Goal: Task Accomplishment & Management: Manage account settings

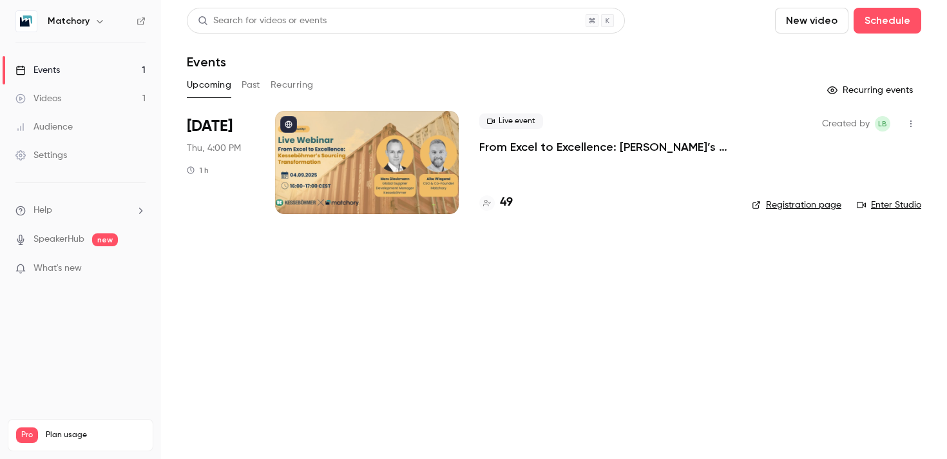
click at [348, 167] on div at bounding box center [367, 162] width 184 height 103
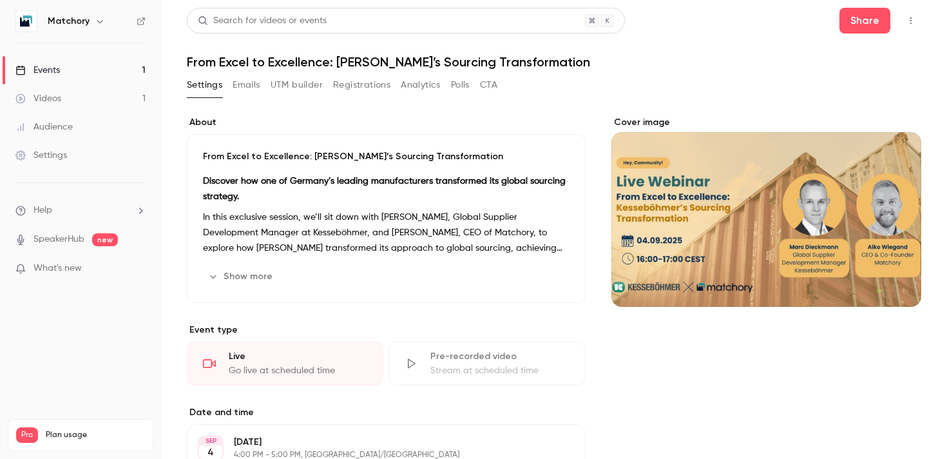
click at [359, 82] on button "Registrations" at bounding box center [361, 85] width 57 height 21
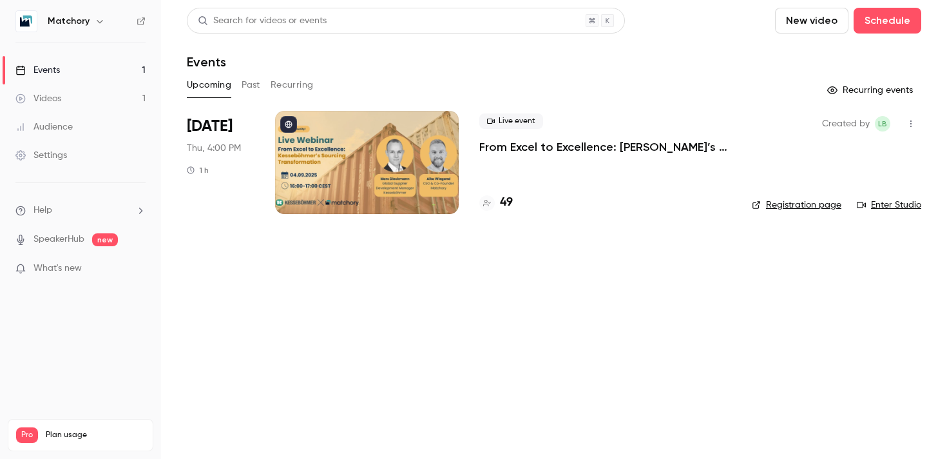
click at [333, 185] on div at bounding box center [367, 162] width 184 height 103
